Goal: Task Accomplishment & Management: Use online tool/utility

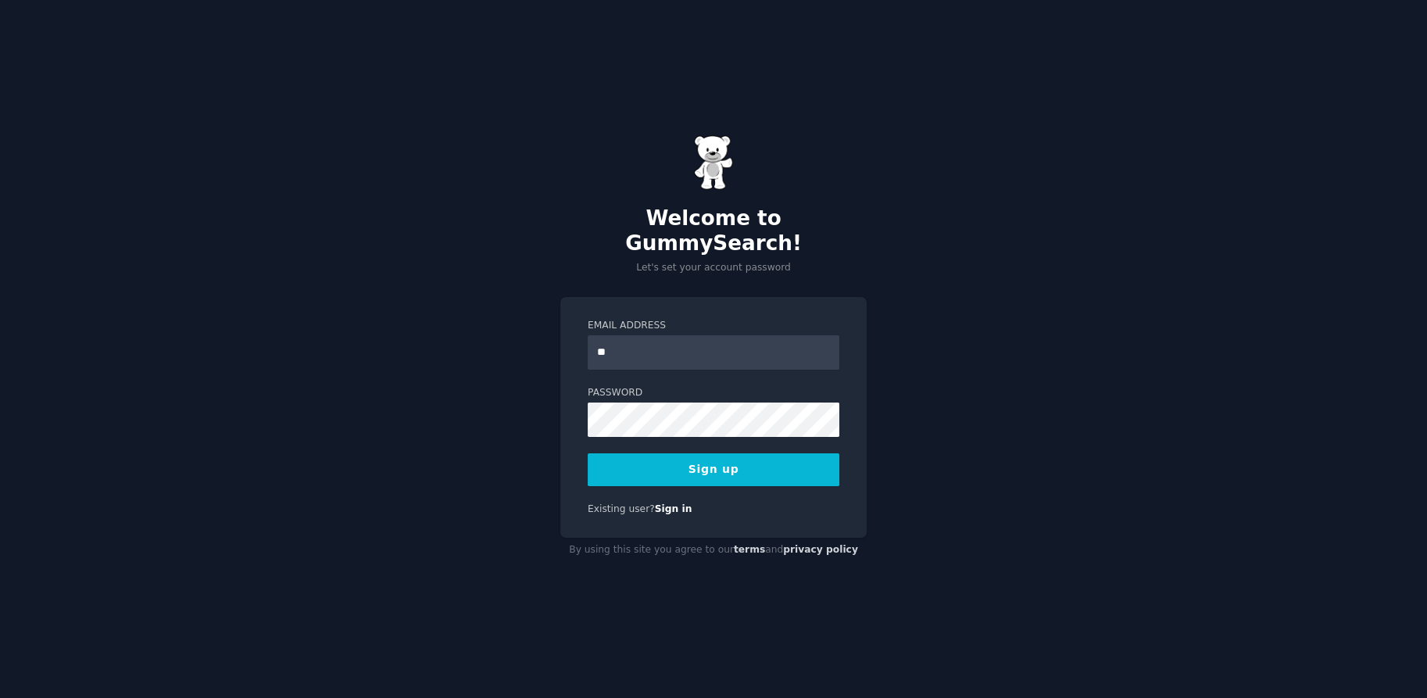
type input "**********"
click at [694, 453] on button "Sign up" at bounding box center [714, 469] width 252 height 33
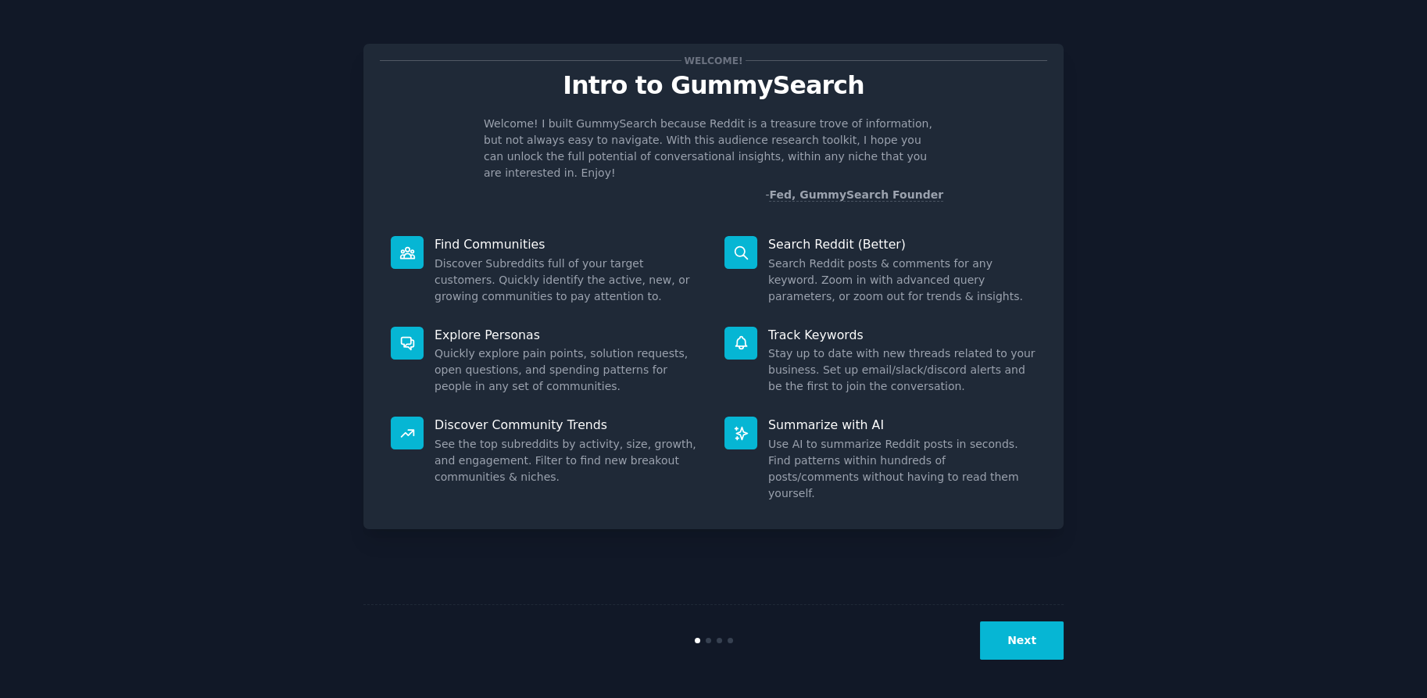
click at [1020, 649] on button "Next" at bounding box center [1022, 640] width 84 height 38
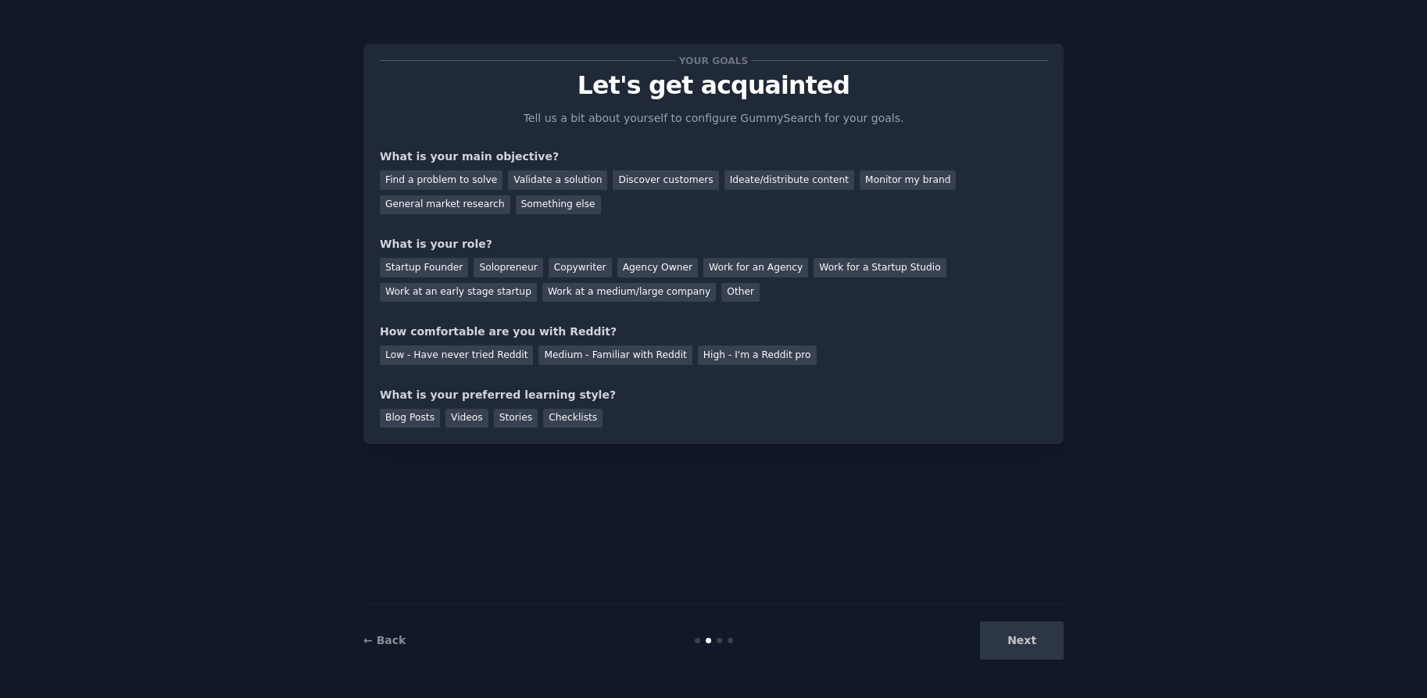
click at [1019, 640] on div "Next" at bounding box center [947, 640] width 234 height 38
click at [447, 173] on div "Find a problem to solve" at bounding box center [441, 180] width 123 height 20
click at [614, 175] on div "Discover customers" at bounding box center [666, 180] width 106 height 20
click at [459, 178] on div "Find a problem to solve" at bounding box center [441, 180] width 123 height 20
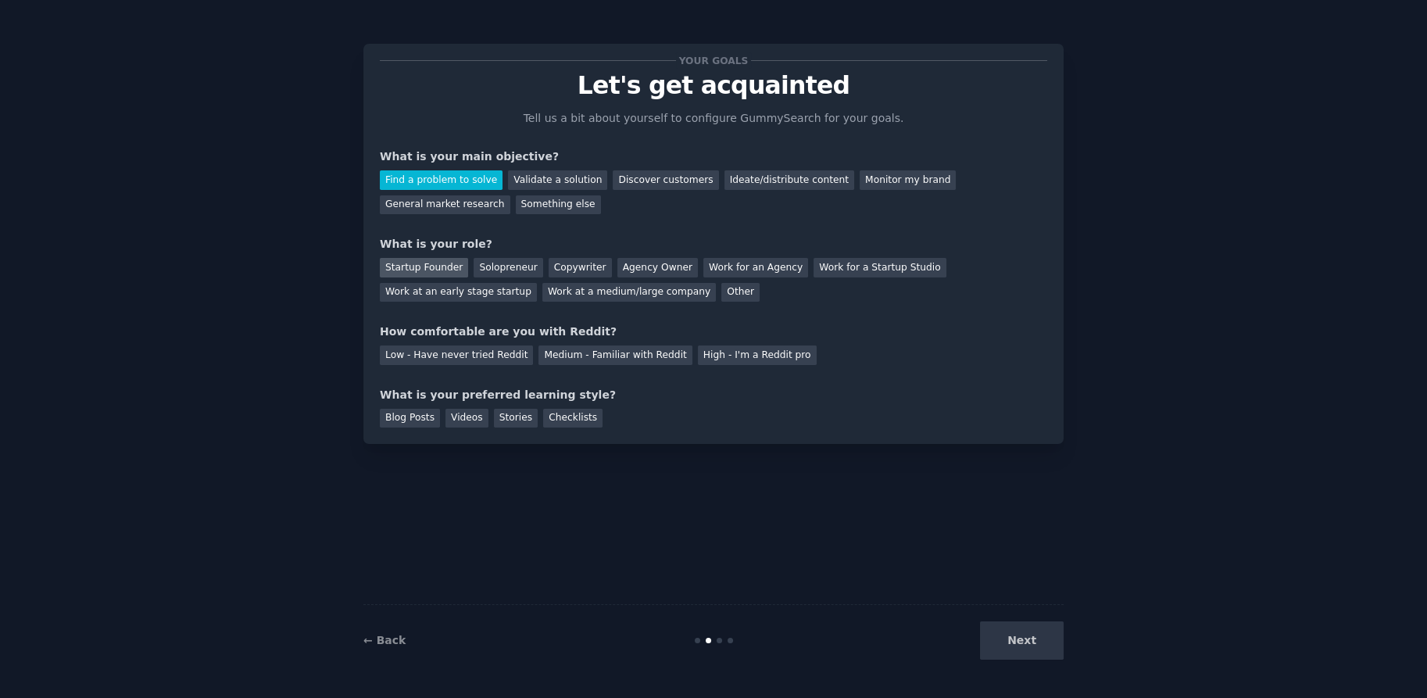
click at [435, 262] on div "Startup Founder" at bounding box center [424, 268] width 88 height 20
click at [447, 355] on div "Low - Have never tried Reddit" at bounding box center [456, 356] width 153 height 20
click at [722, 295] on div "Other" at bounding box center [741, 293] width 38 height 20
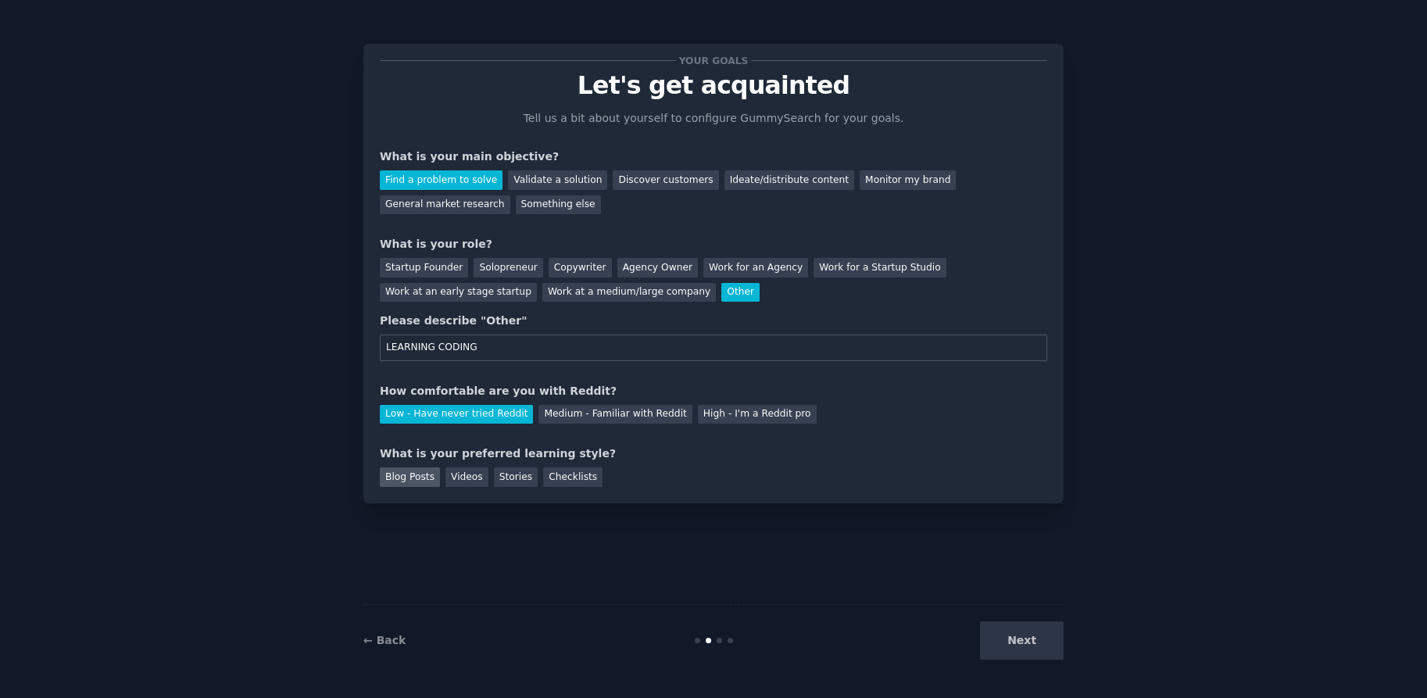
type input "LEARNING CODING"
click at [412, 479] on div "Blog Posts" at bounding box center [410, 477] width 60 height 20
click at [449, 483] on div "Videos" at bounding box center [467, 477] width 43 height 20
click at [430, 482] on div "Blog Posts" at bounding box center [410, 477] width 60 height 20
click at [999, 650] on button "Next" at bounding box center [1022, 640] width 84 height 38
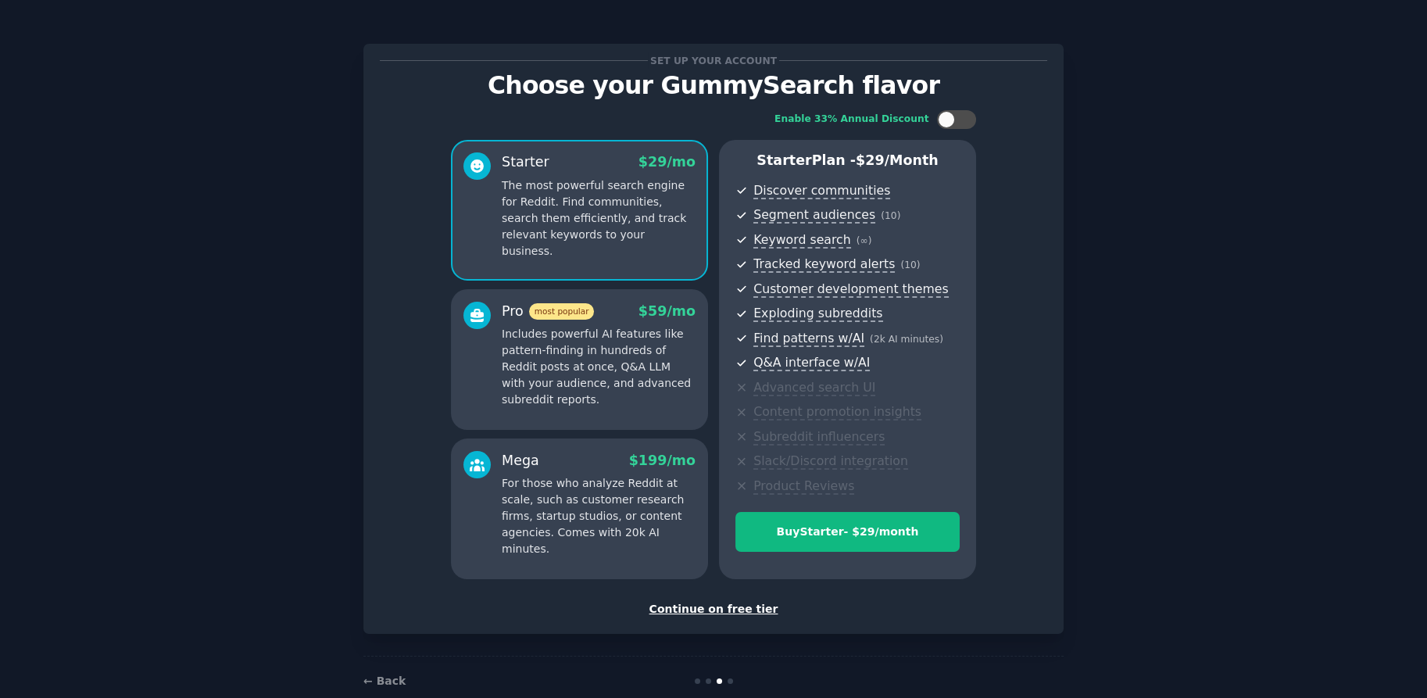
click at [740, 605] on div "Continue on free tier" at bounding box center [714, 609] width 668 height 16
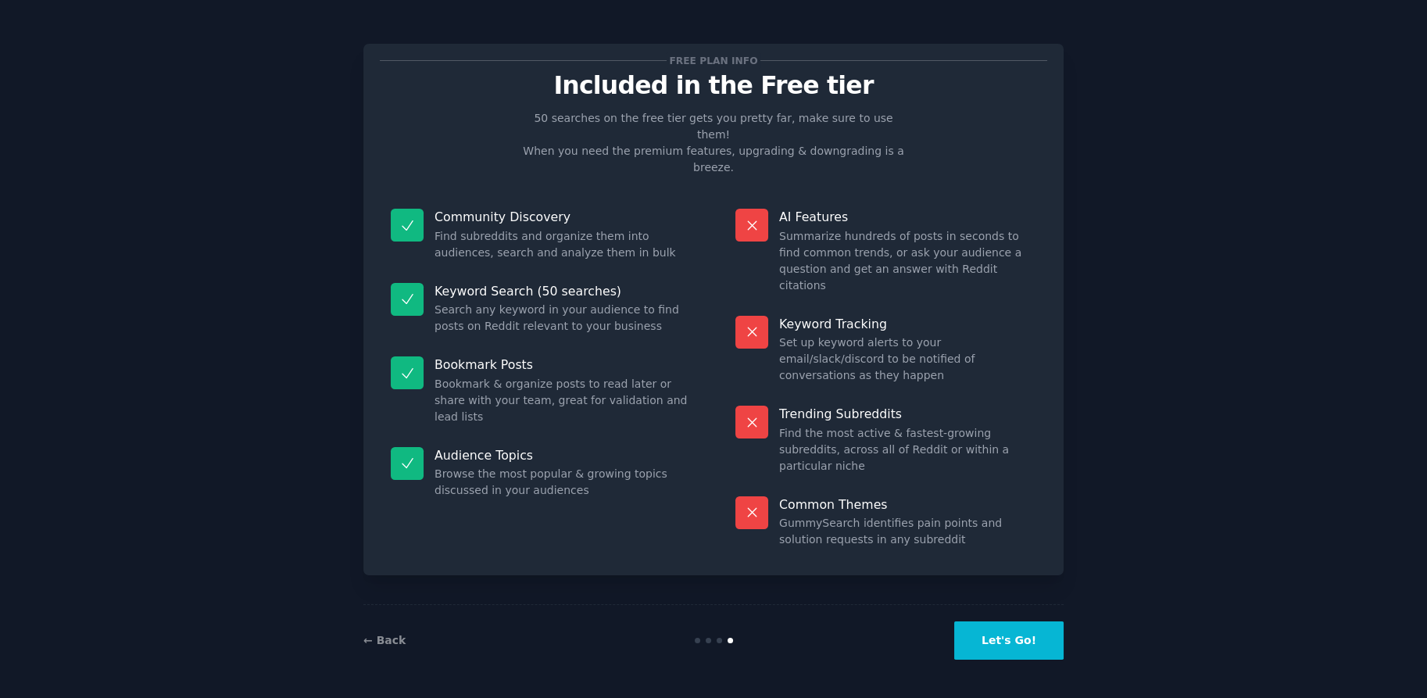
click at [1000, 638] on button "Let's Go!" at bounding box center [1008, 640] width 109 height 38
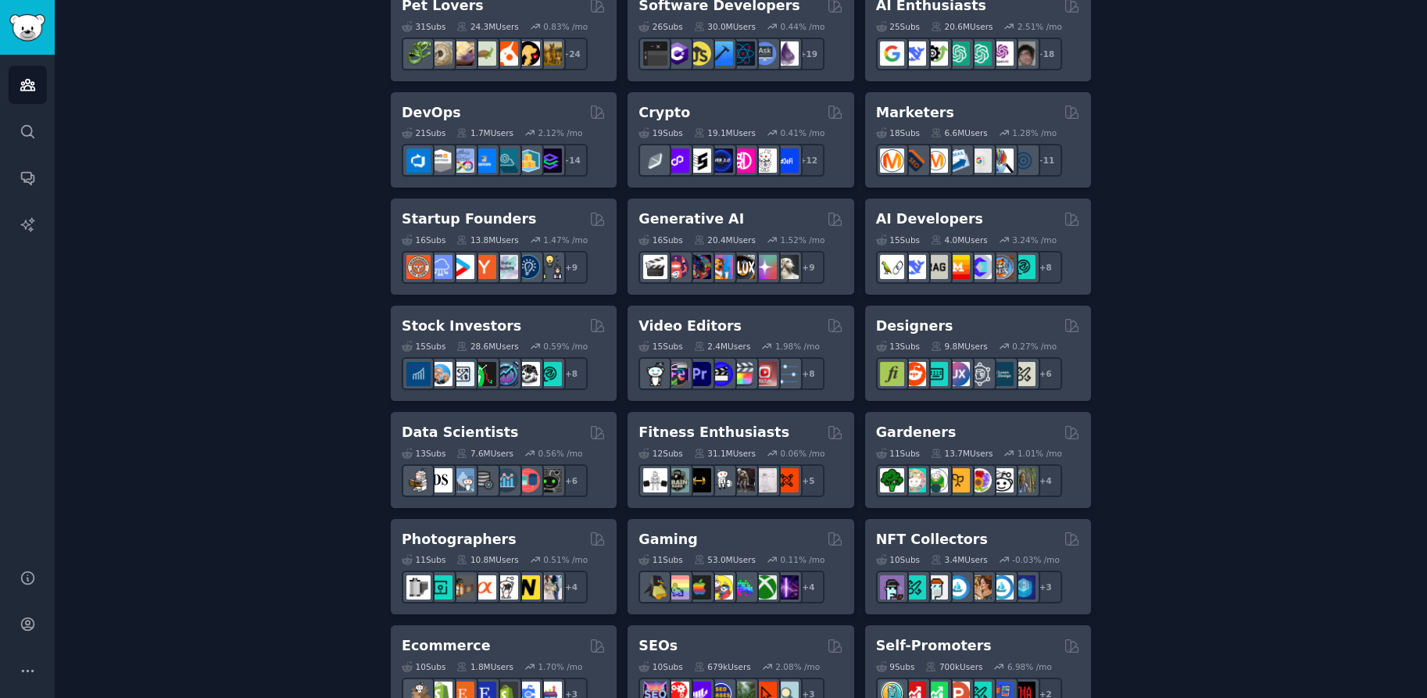
scroll to position [80, 0]
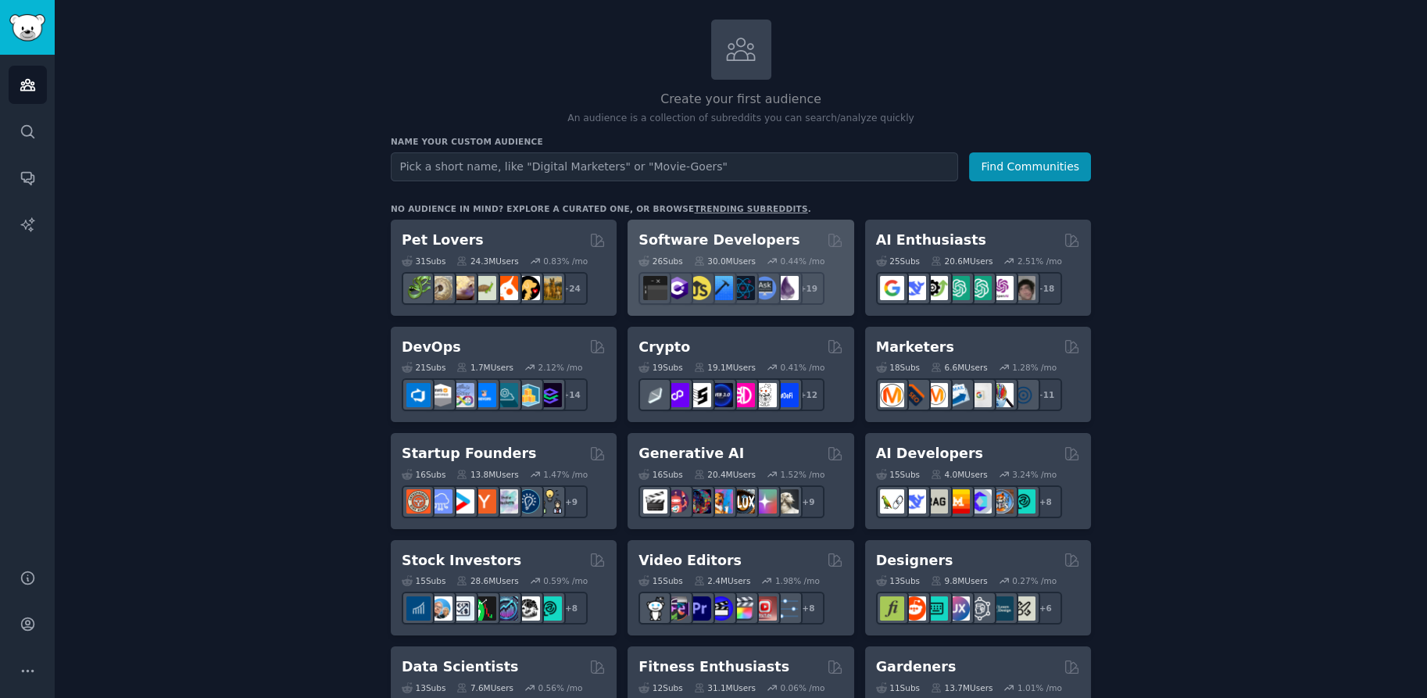
click at [678, 231] on h2 "Software Developers" at bounding box center [719, 241] width 161 height 20
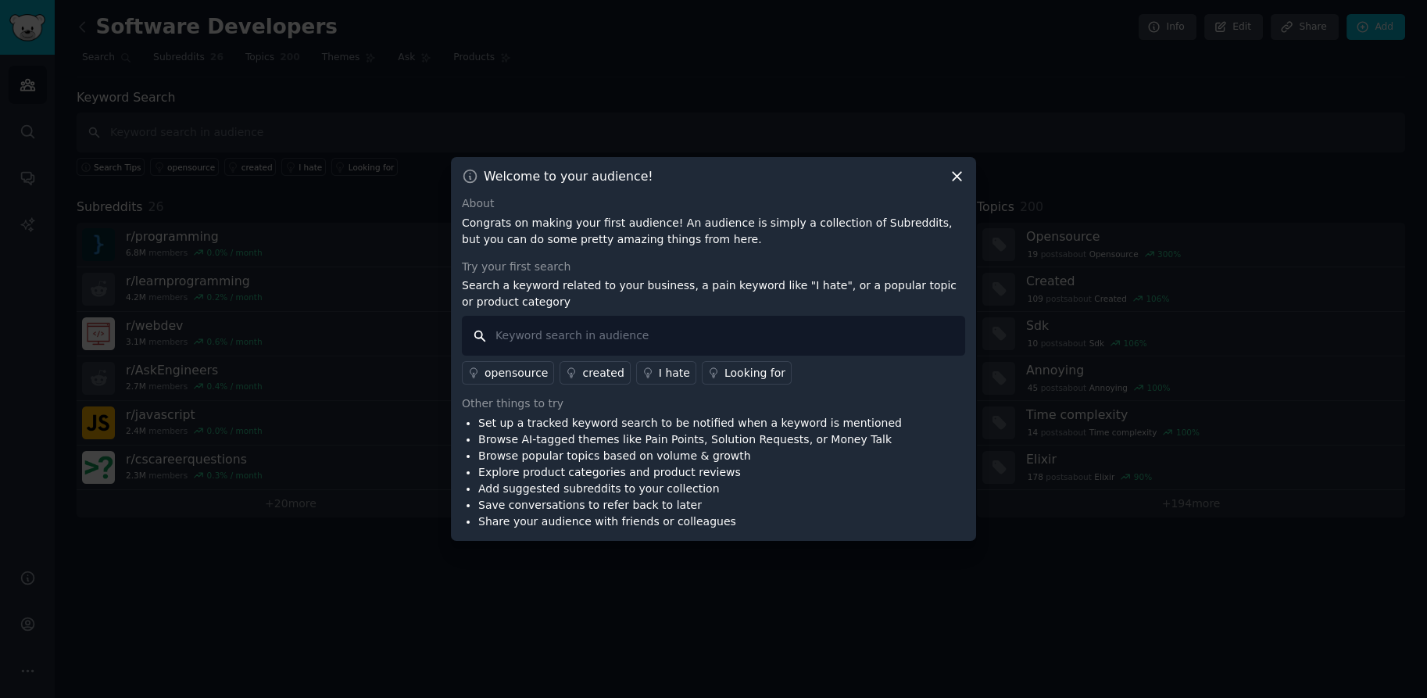
click at [769, 329] on input "text" at bounding box center [713, 336] width 503 height 40
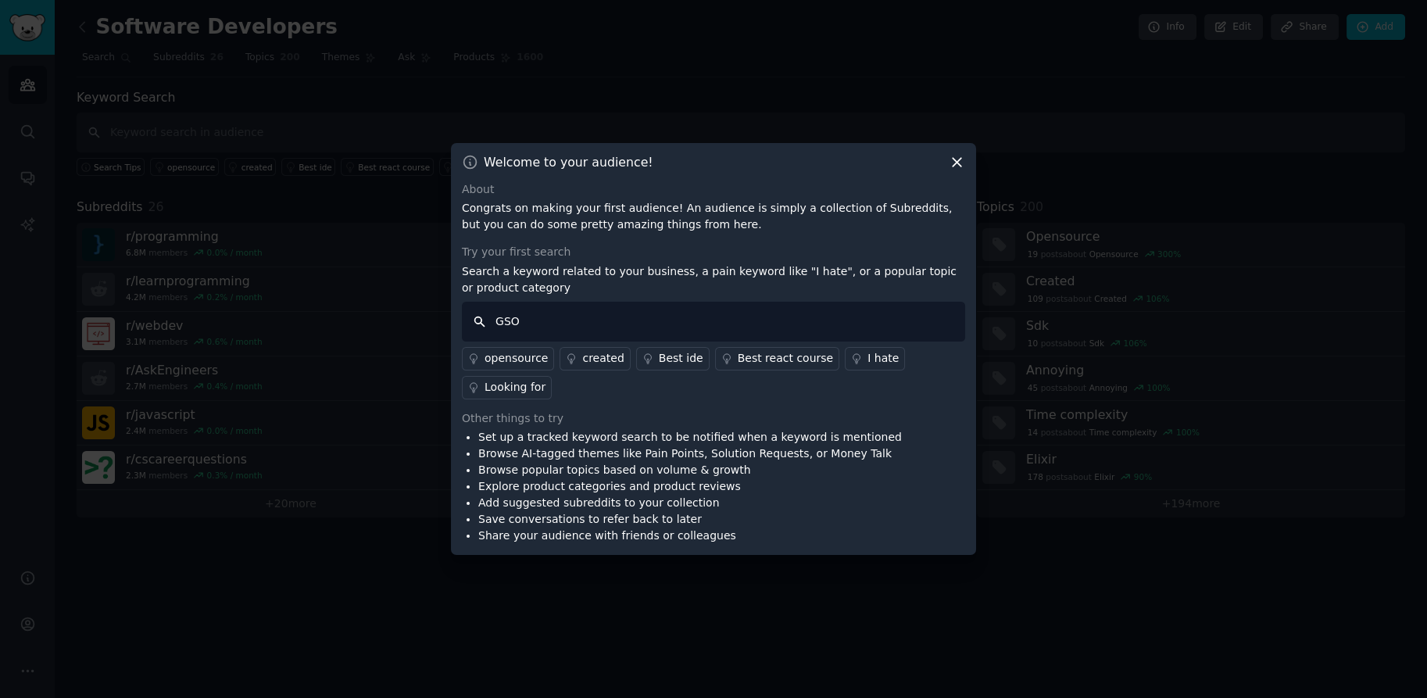
type input "GSOC"
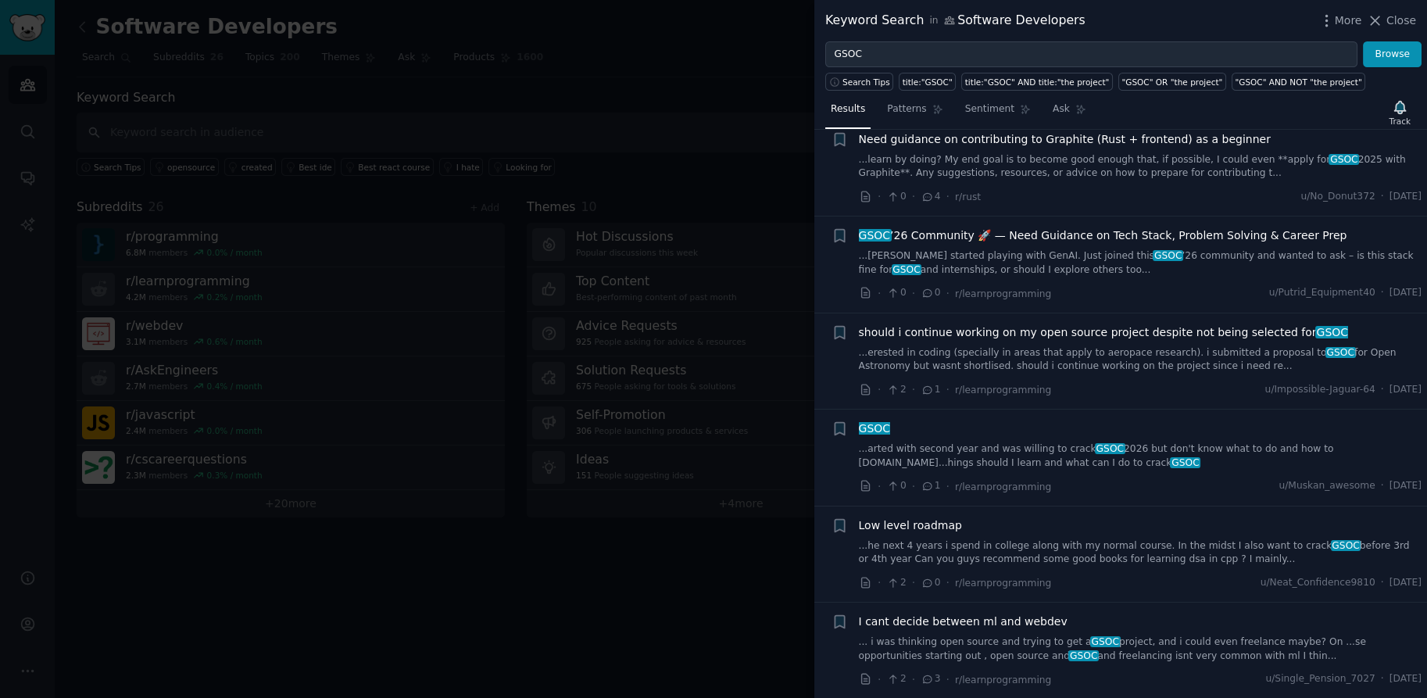
scroll to position [38, 0]
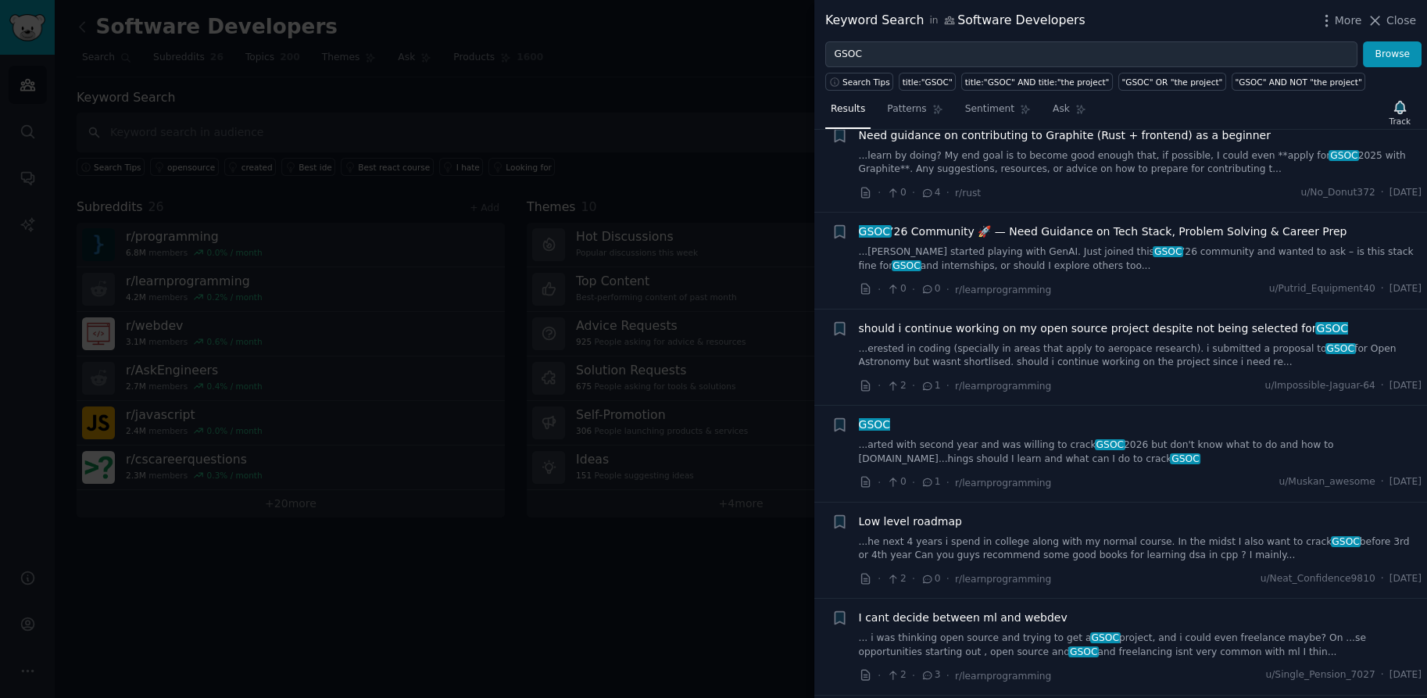
click at [740, 500] on div at bounding box center [713, 349] width 1427 height 698
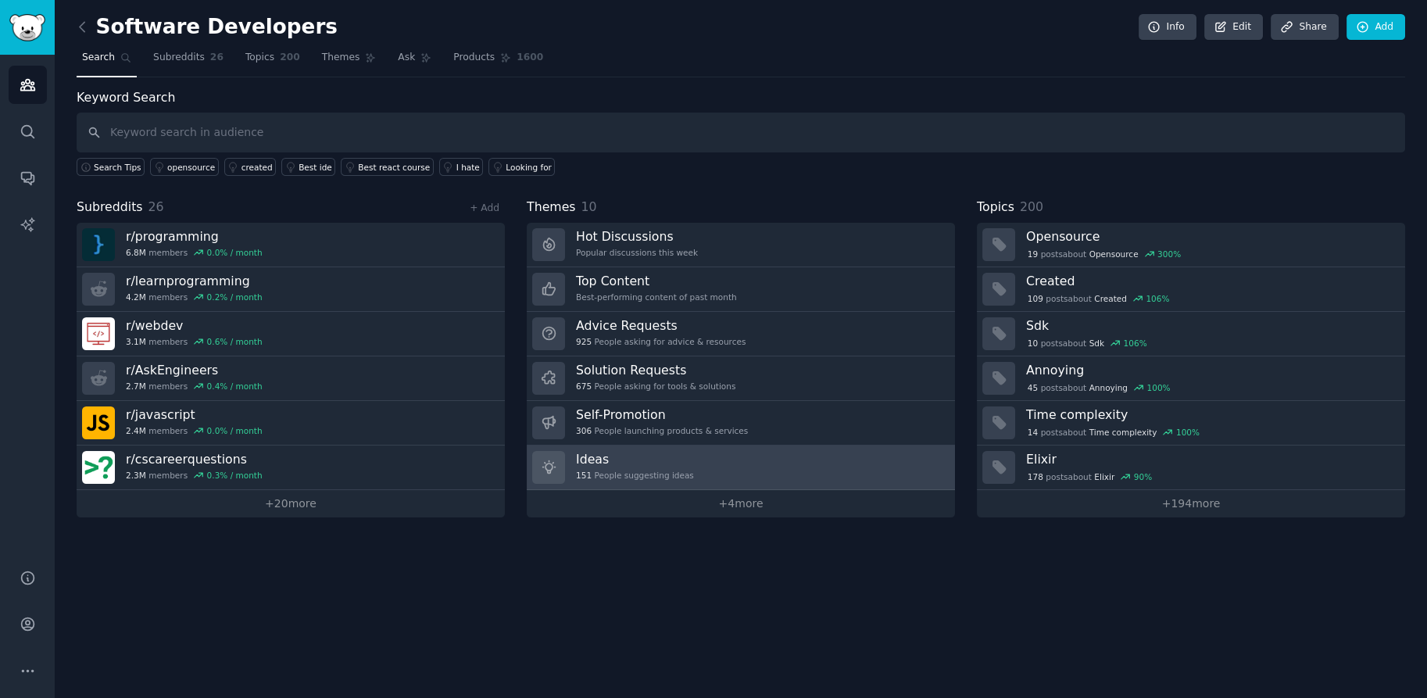
click at [629, 460] on h3 "Ideas" at bounding box center [635, 459] width 118 height 16
